Goal: Task Accomplishment & Management: Manage account settings

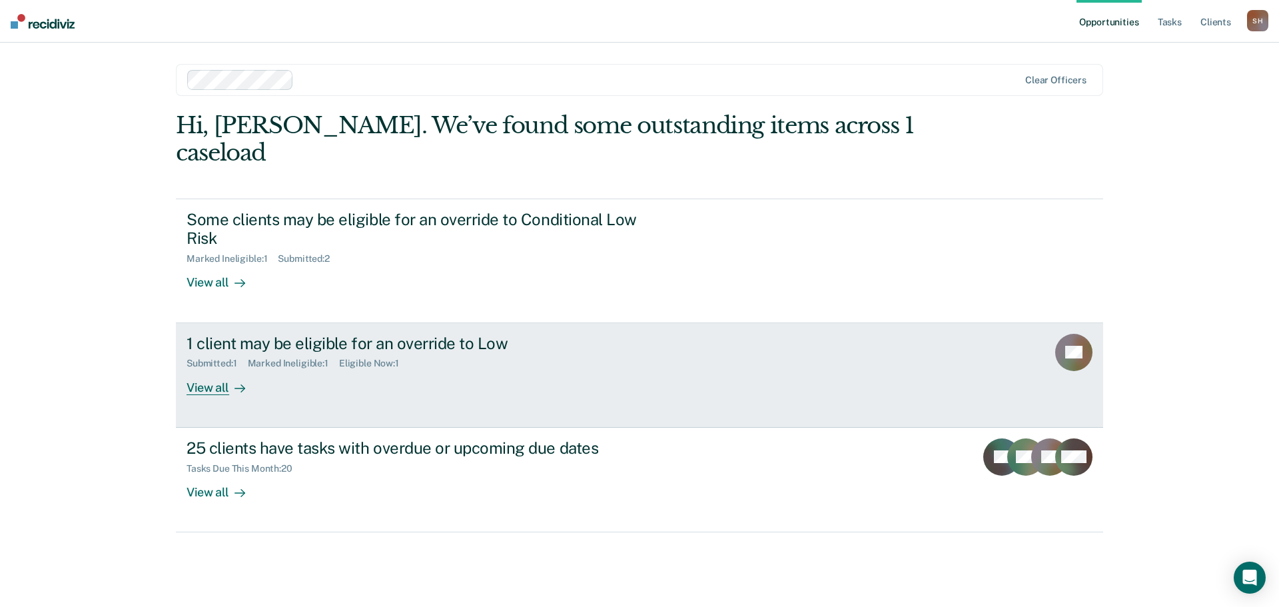
click at [318, 334] on div "1 client may be eligible for an override to Low" at bounding box center [421, 343] width 468 height 19
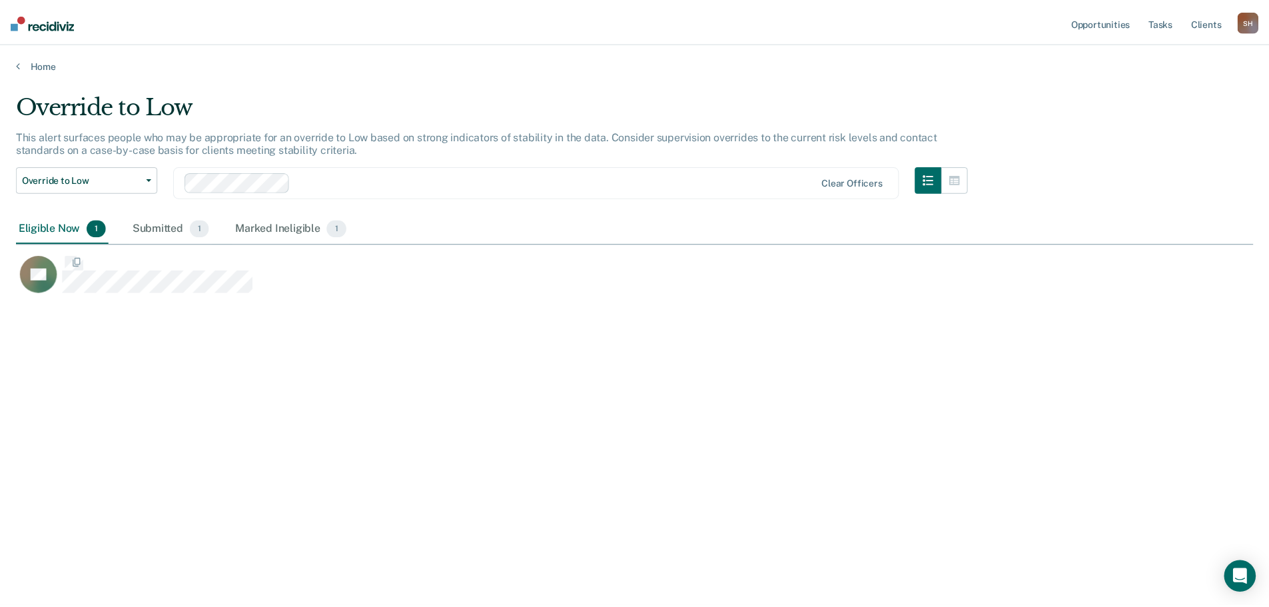
scroll to position [405, 1237]
click at [202, 295] on div "RT" at bounding box center [561, 280] width 1091 height 53
click at [294, 228] on div "Marked Ineligible 1" at bounding box center [292, 228] width 117 height 29
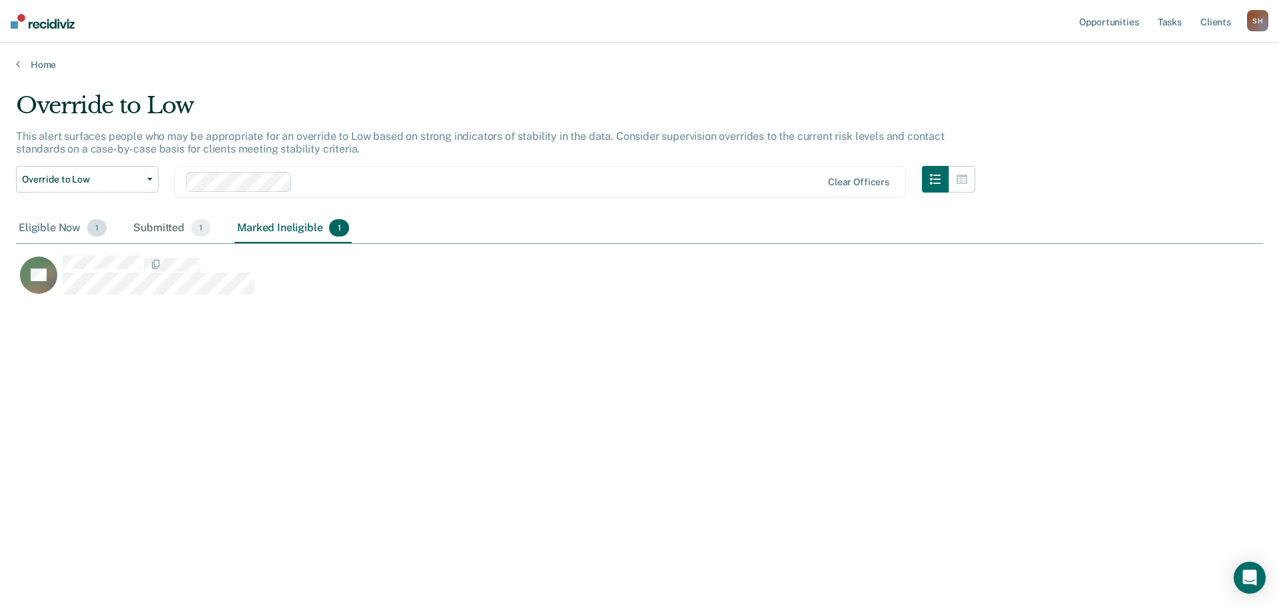
click at [60, 229] on div "Eligible Now 1" at bounding box center [62, 228] width 93 height 29
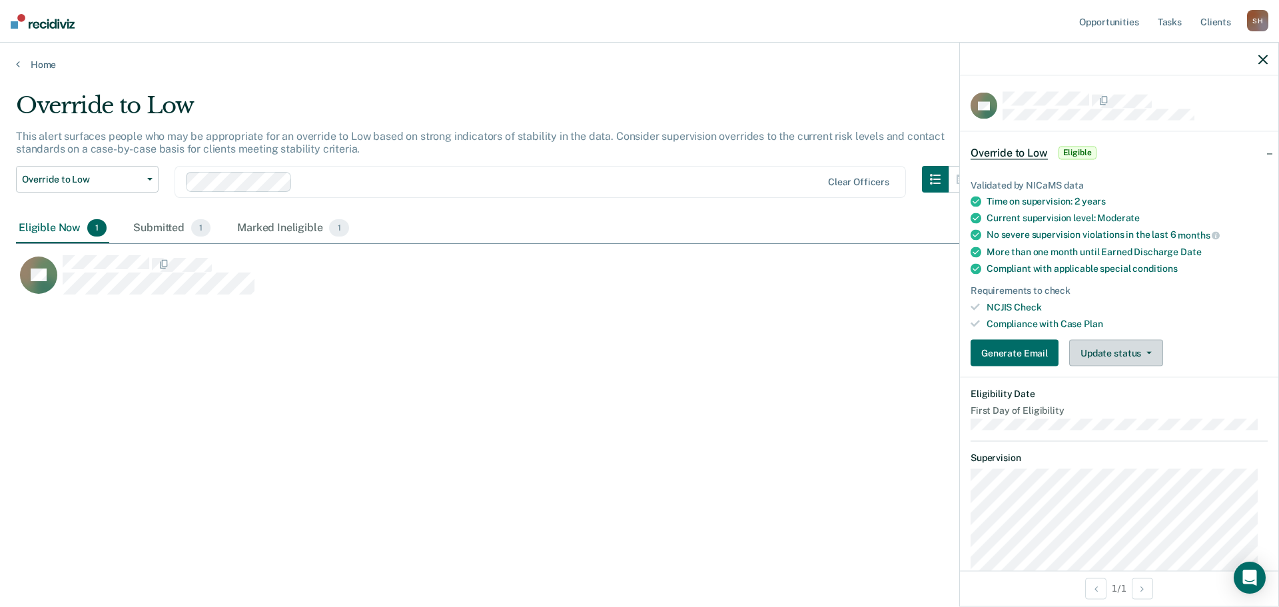
click at [1146, 352] on icon "button" at bounding box center [1148, 353] width 5 height 3
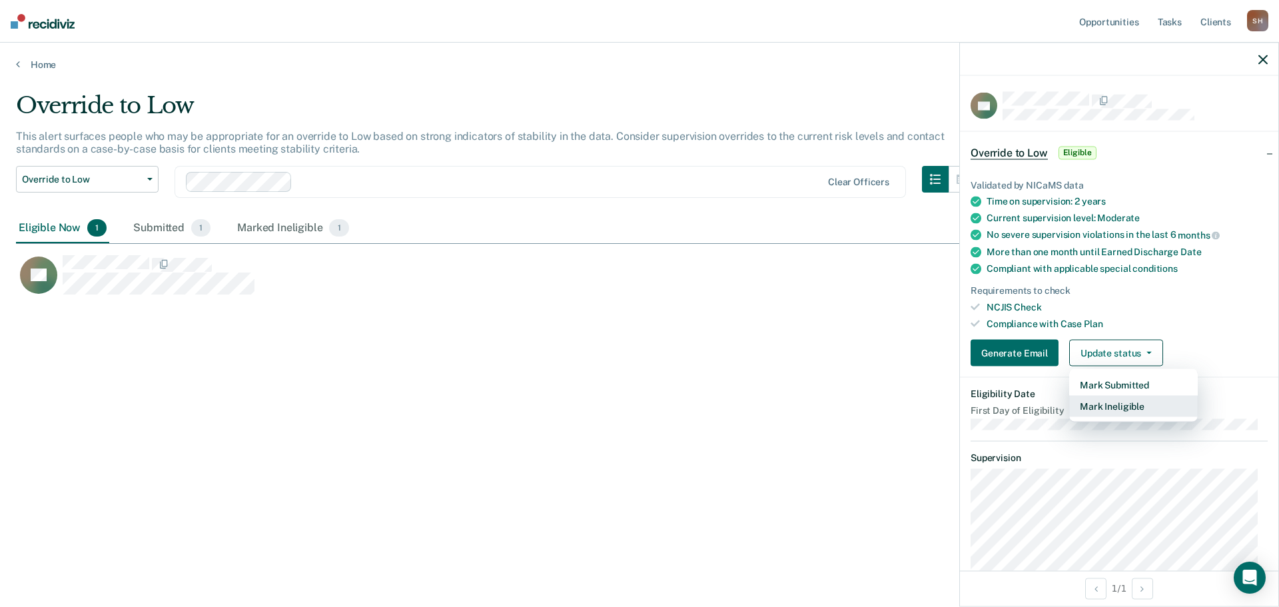
click at [1113, 407] on button "Mark Ineligible" at bounding box center [1133, 406] width 129 height 21
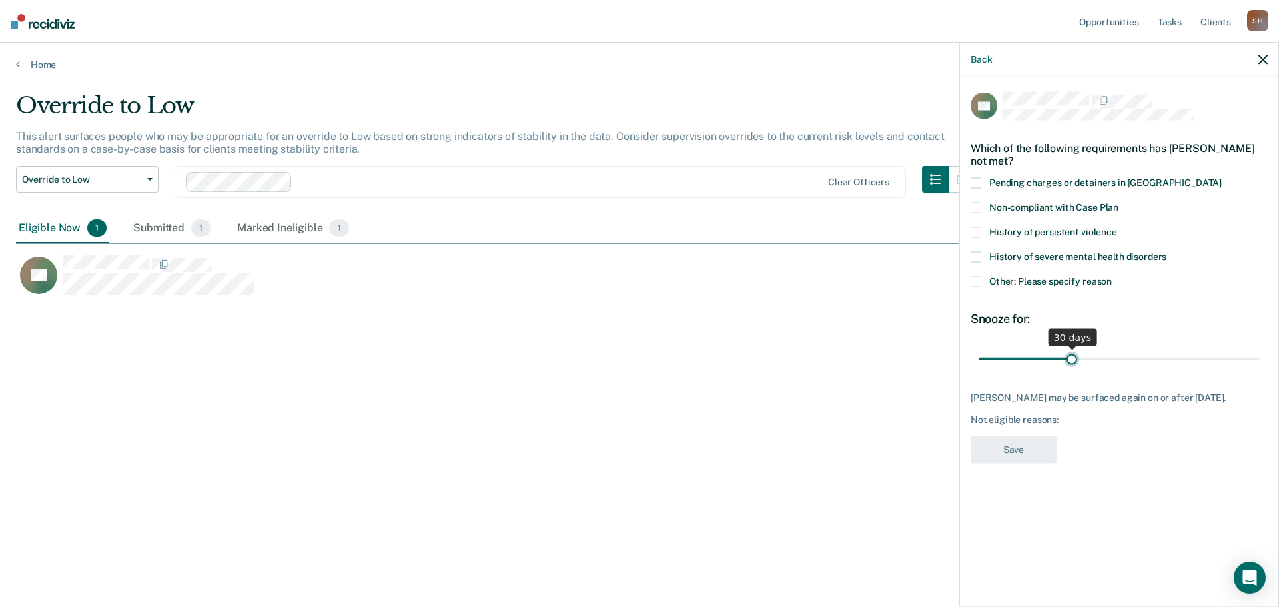
click at [1072, 361] on input "range" at bounding box center [1119, 358] width 281 height 23
click at [978, 252] on span at bounding box center [976, 257] width 11 height 11
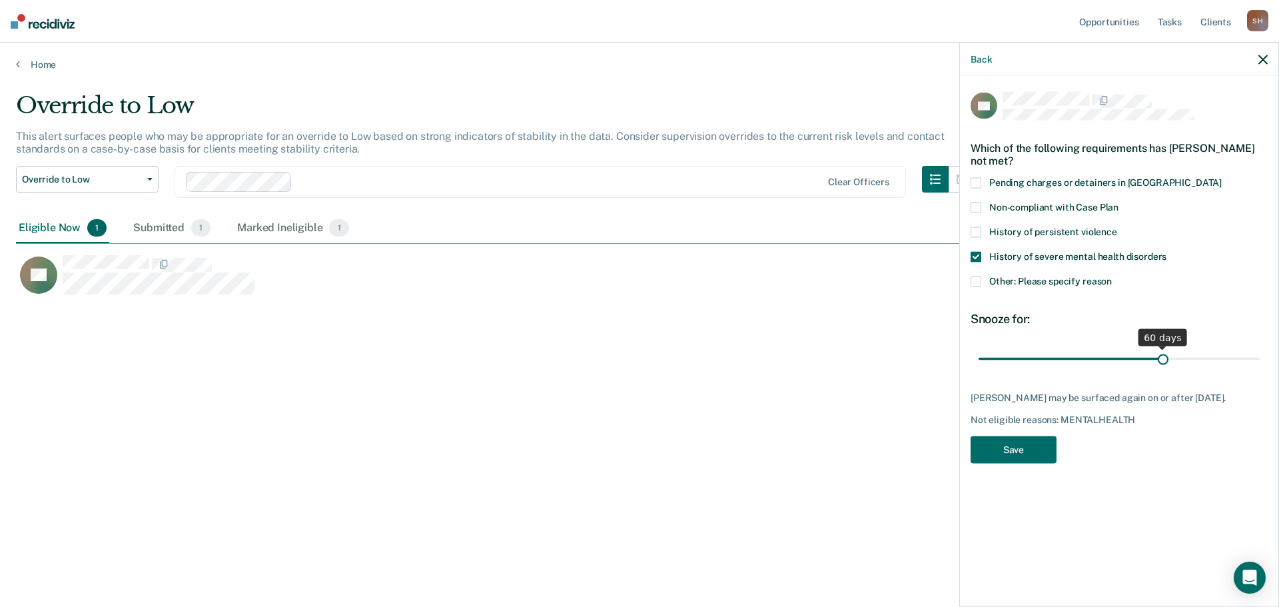
drag, startPoint x: 1073, startPoint y: 361, endPoint x: 1164, endPoint y: 354, distance: 92.2
type input "60"
click at [1164, 354] on input "range" at bounding box center [1119, 358] width 281 height 23
click at [1023, 448] on button "Save" at bounding box center [1014, 449] width 86 height 27
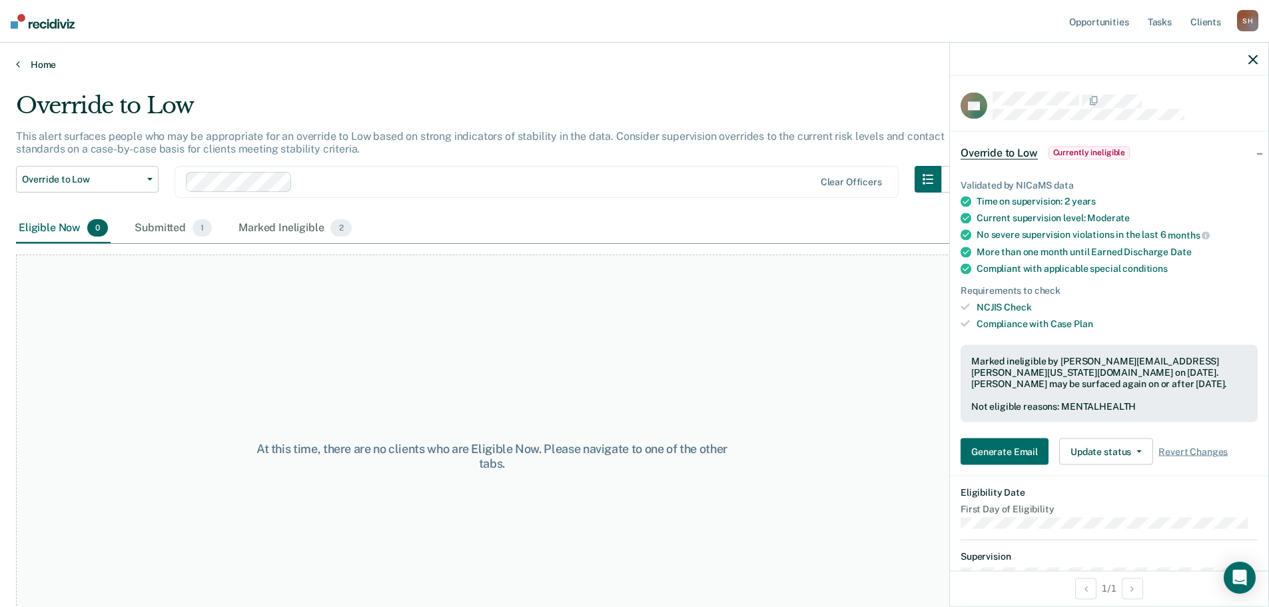
click at [27, 63] on link "Home" at bounding box center [634, 65] width 1237 height 12
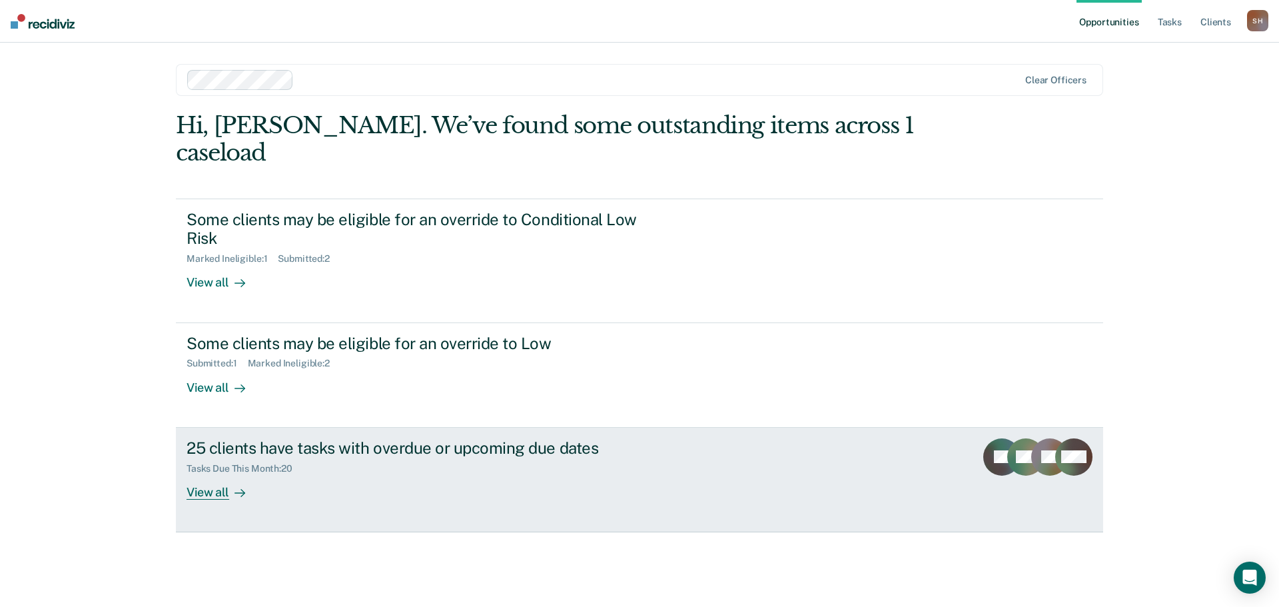
click at [222, 474] on div "View all" at bounding box center [224, 487] width 75 height 26
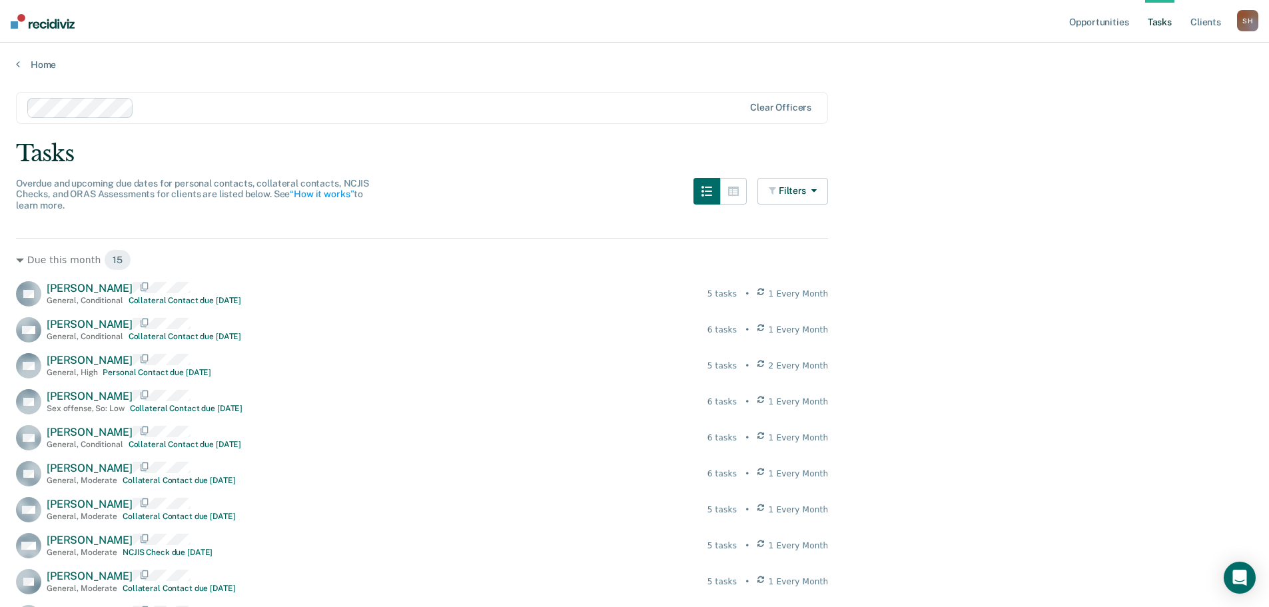
click at [828, 190] on button "Filters" at bounding box center [792, 191] width 71 height 27
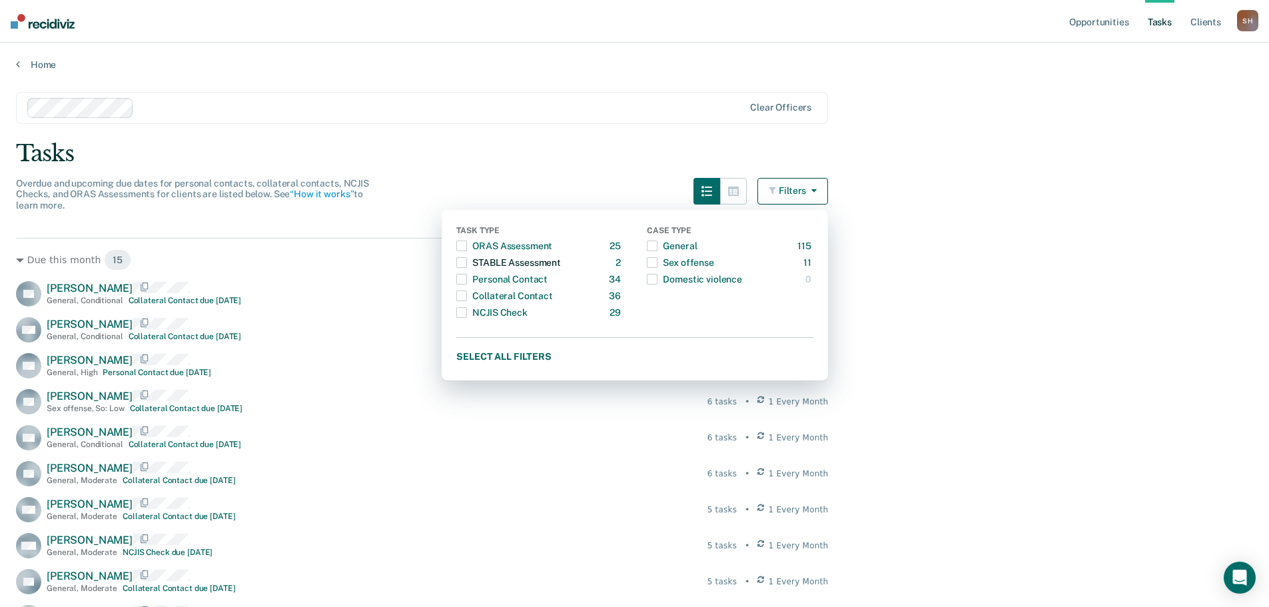
click at [462, 264] on div "Task Type ORAS Assessment 25 ONLY STABLE Assessment 2 ONLY Personal Contact 34 …" at bounding box center [635, 295] width 386 height 171
click at [466, 264] on span "button" at bounding box center [461, 262] width 11 height 11
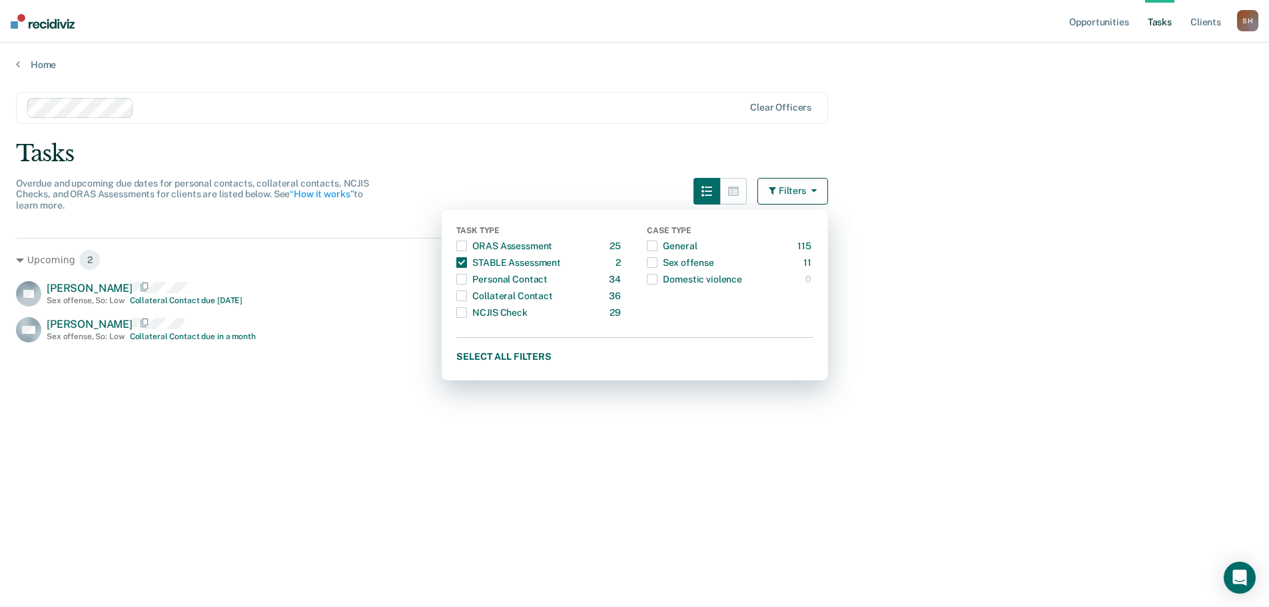
click at [1071, 291] on main "Clear officers Tasks Overdue and upcoming due dates for personal contacts, coll…" at bounding box center [634, 337] width 1269 height 532
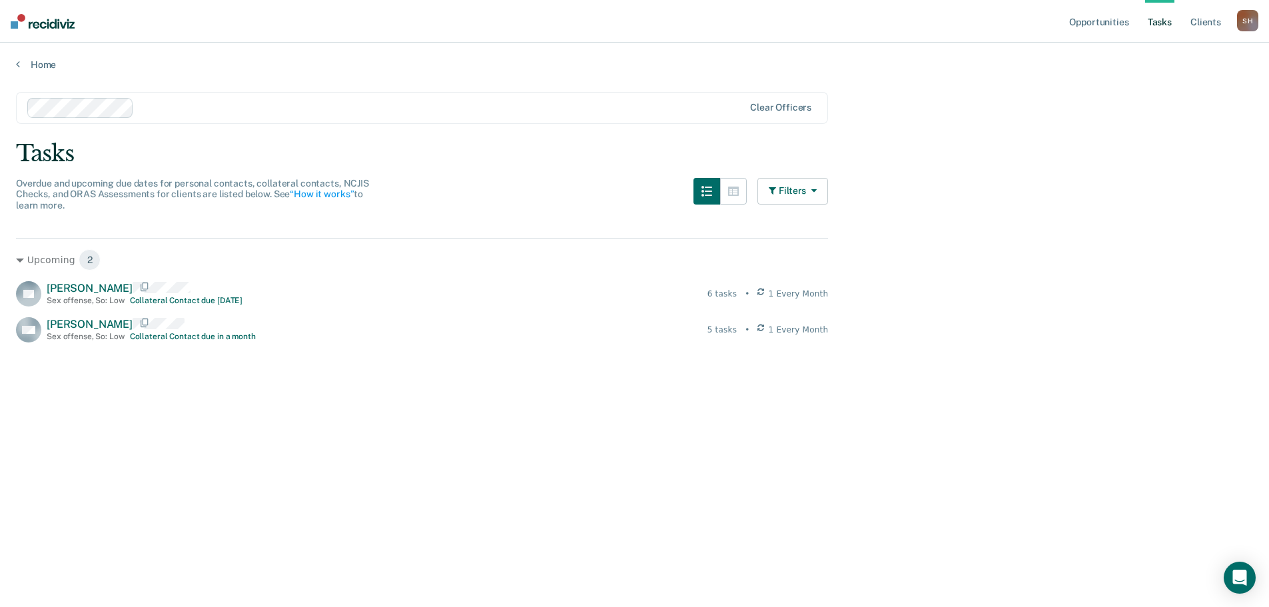
click at [817, 195] on icon "button" at bounding box center [811, 190] width 11 height 9
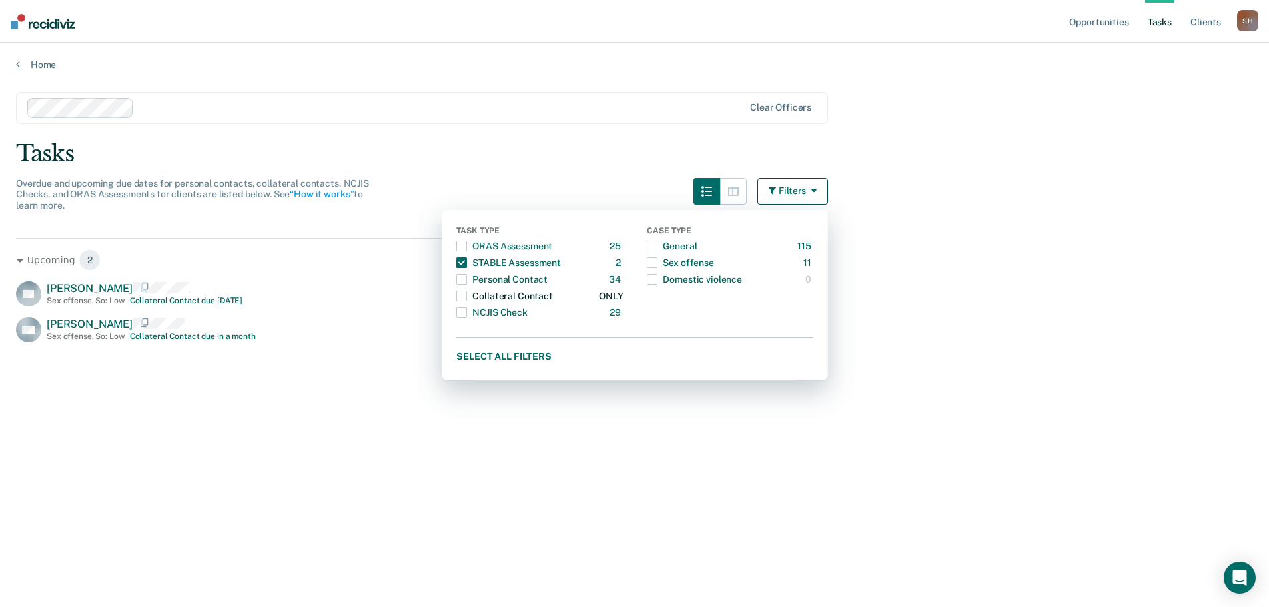
click at [467, 295] on span "button" at bounding box center [461, 295] width 11 height 11
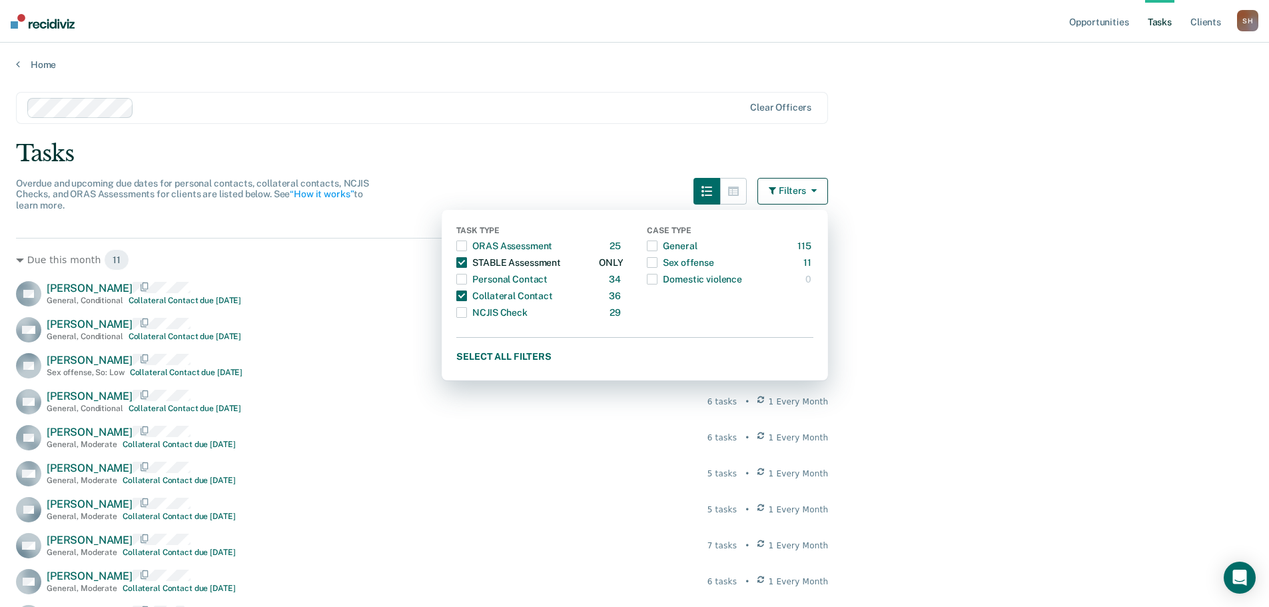
click at [467, 260] on span "button" at bounding box center [461, 262] width 11 height 11
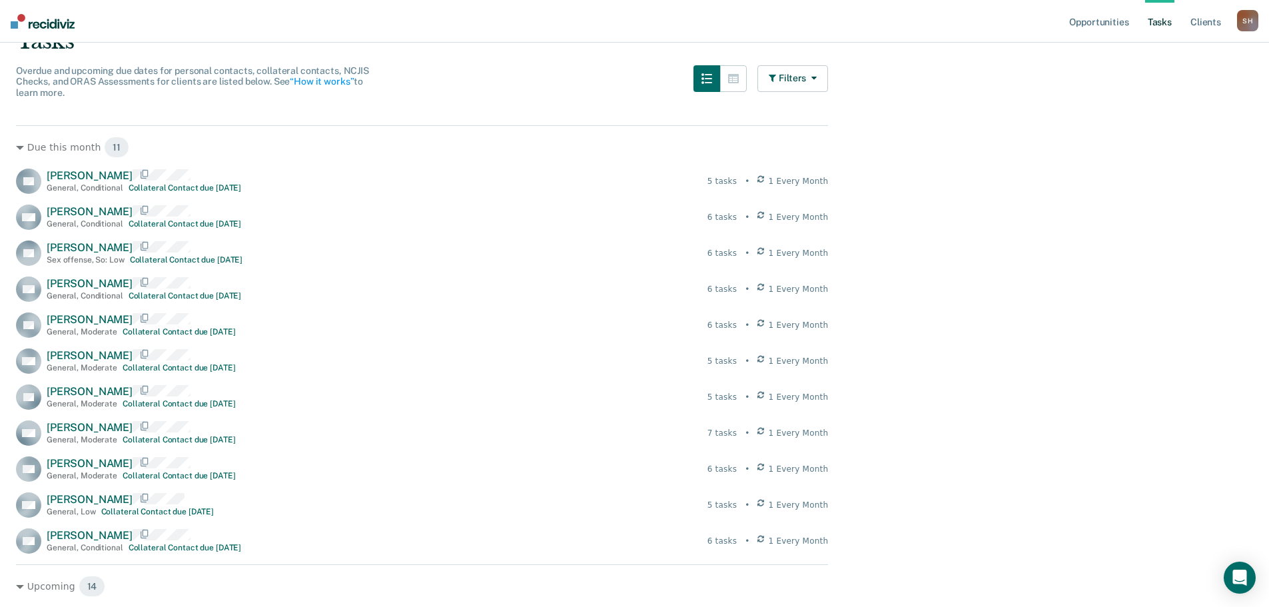
scroll to position [133, 0]
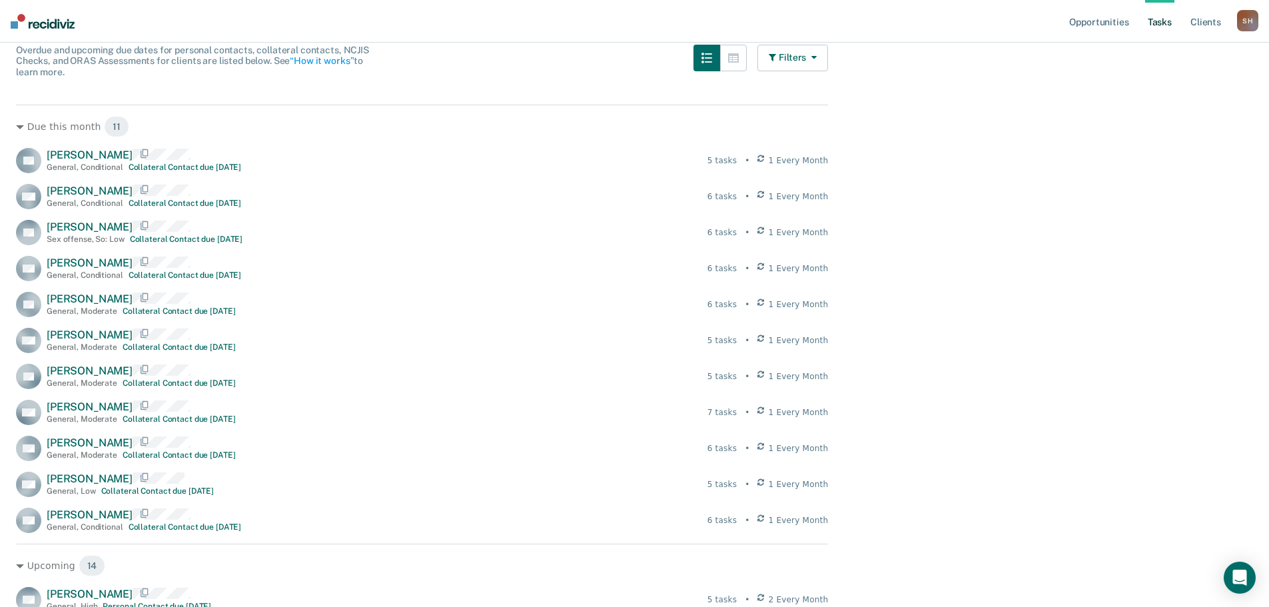
click at [825, 59] on button "Filters" at bounding box center [792, 58] width 71 height 27
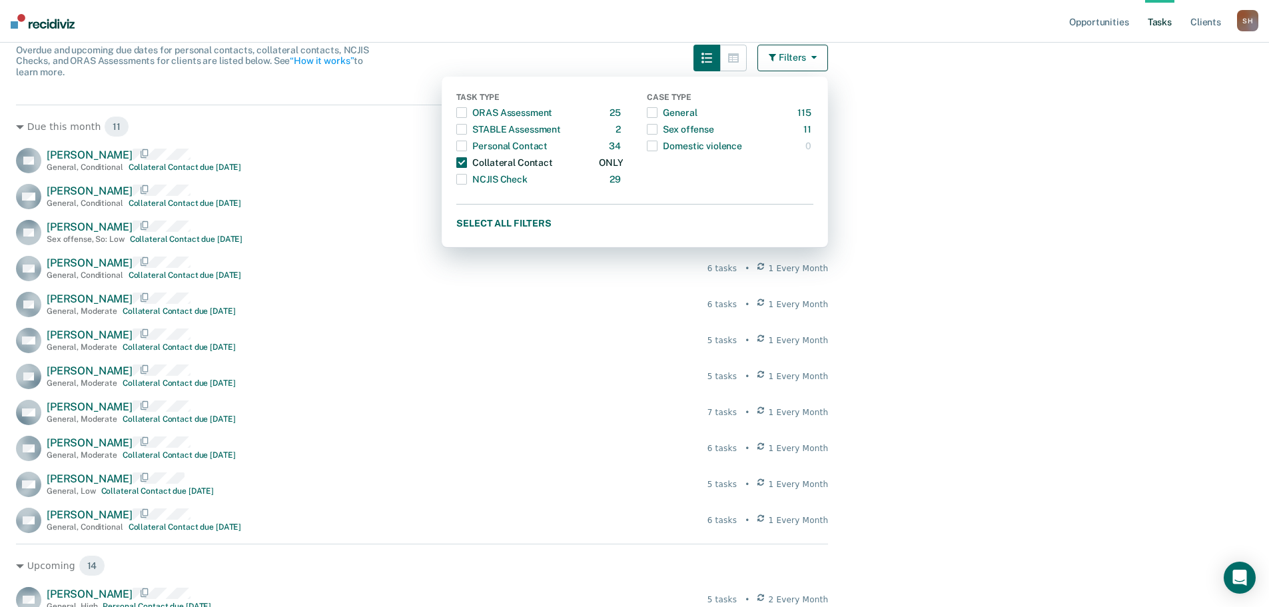
click at [467, 165] on span "button" at bounding box center [461, 162] width 11 height 11
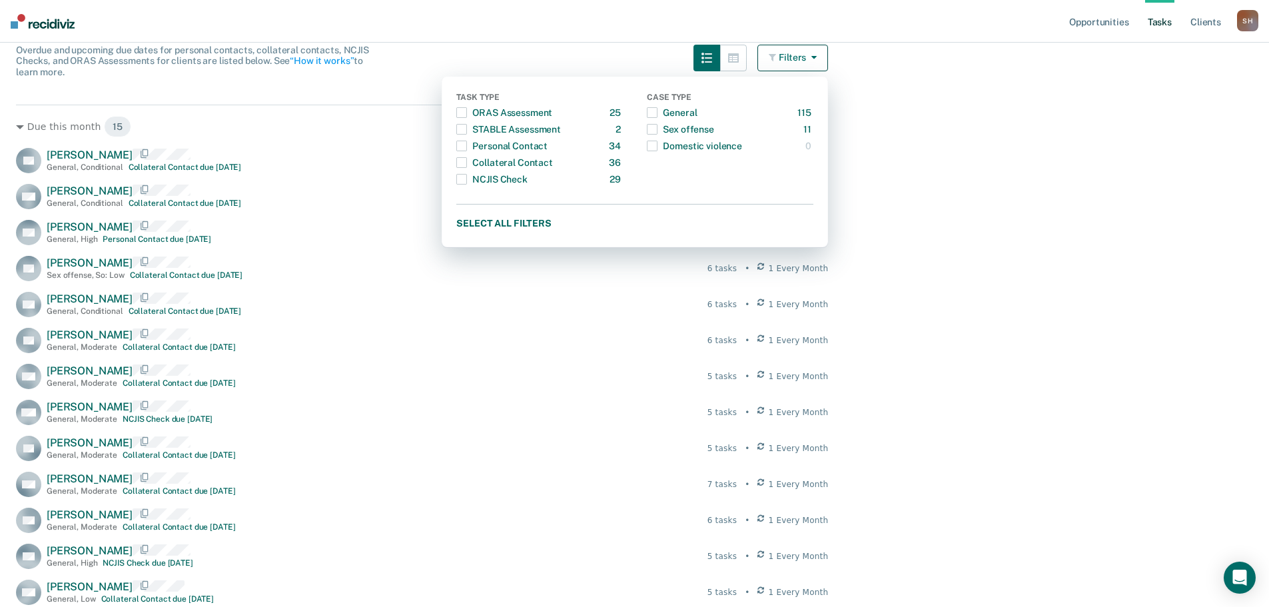
click at [979, 189] on main "Clear officers Tasks Overdue and upcoming due dates for personal contacts, coll…" at bounding box center [634, 533] width 1269 height 1192
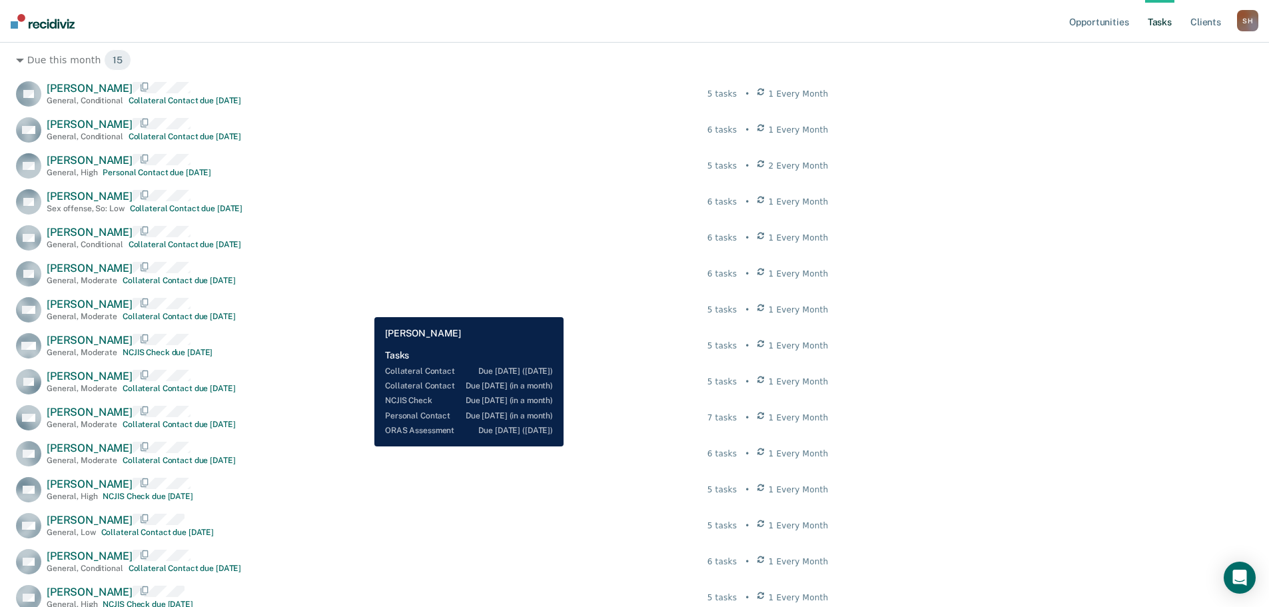
scroll to position [266, 0]
